Goal: Task Accomplishment & Management: Manage account settings

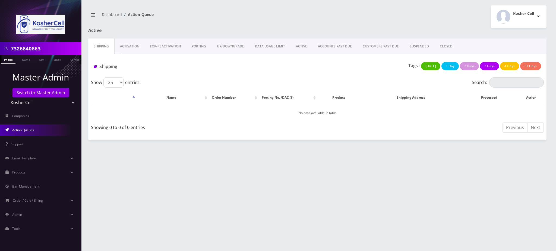
click at [305, 15] on nav "Dashboard Action-Queue" at bounding box center [200, 16] width 225 height 15
click at [207, 22] on nav "Dashboard Action-Queue" at bounding box center [200, 16] width 225 height 15
click at [60, 93] on link "Switch to Master Admin" at bounding box center [40, 92] width 57 height 9
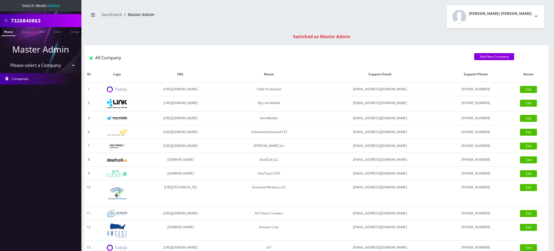
scroll to position [0, 2]
click at [0, 17] on div "7326840863" at bounding box center [40, 20] width 81 height 13
type input "7184083985"
click at [7, 33] on link "Phone" at bounding box center [8, 31] width 14 height 9
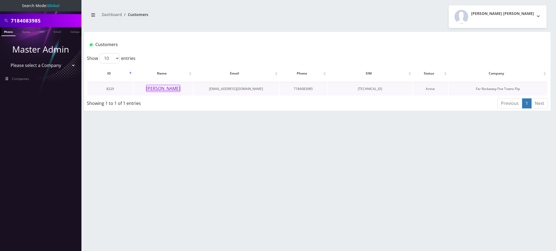
click at [169, 89] on button "shira ghiam" at bounding box center [163, 88] width 34 height 7
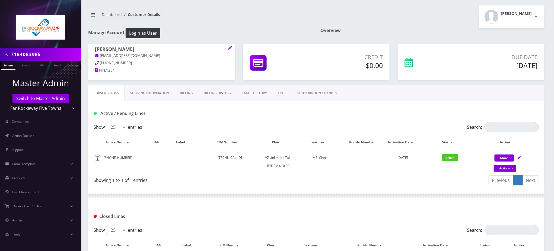
click at [320, 91] on link "SUBSCRIPTION CHANGES" at bounding box center [317, 94] width 51 height 16
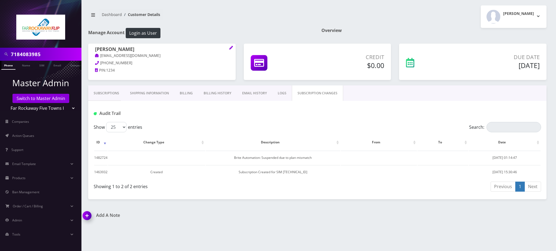
drag, startPoint x: 222, startPoint y: 121, endPoint x: 138, endPoint y: 100, distance: 86.1
click at [207, 115] on div "Audit Trail" at bounding box center [317, 111] width 458 height 21
click at [112, 94] on link "Subscriptions" at bounding box center [106, 94] width 36 height 16
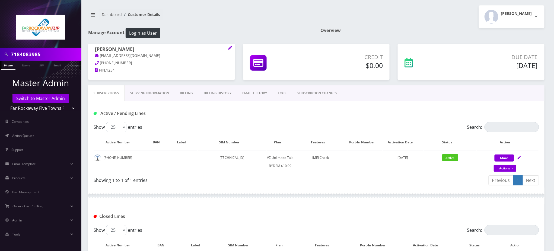
drag, startPoint x: 44, startPoint y: 52, endPoint x: 0, endPoint y: 48, distance: 44.1
click at [0, 48] on div "7184083985" at bounding box center [40, 54] width 81 height 13
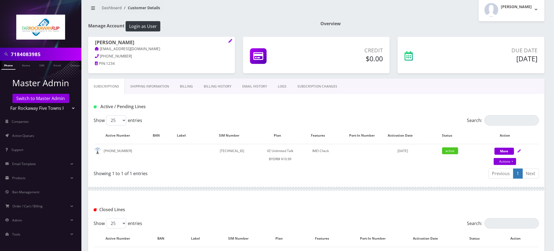
scroll to position [62, 0]
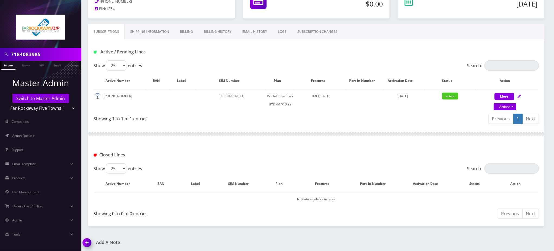
click at [87, 242] on img at bounding box center [88, 245] width 16 height 16
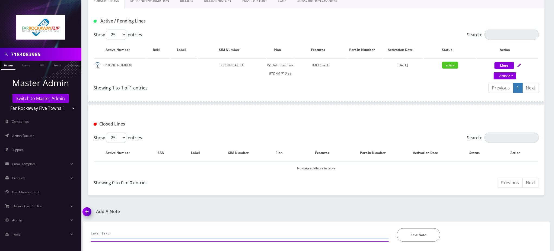
click at [128, 229] on input "text" at bounding box center [240, 234] width 298 height 10
type input "Leah -"
